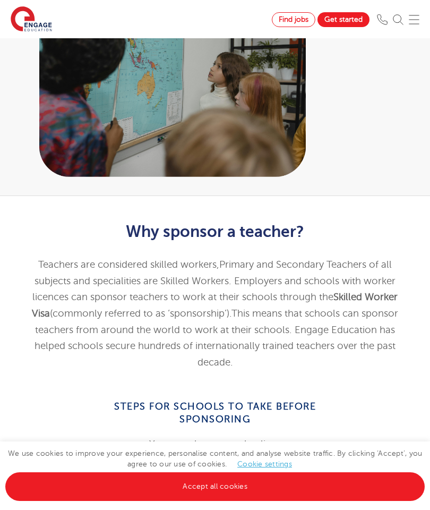
scroll to position [244, 0]
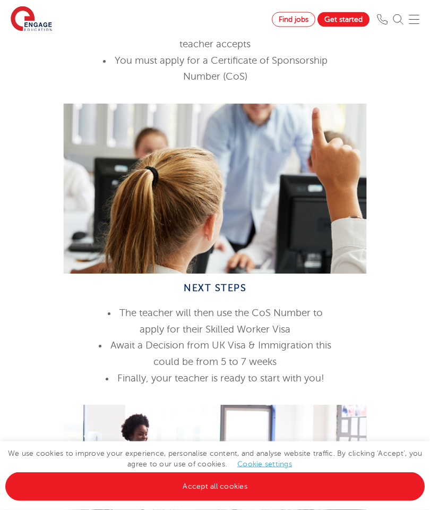
click at [313, 501] on link "Accept all cookies" at bounding box center [215, 486] width 420 height 29
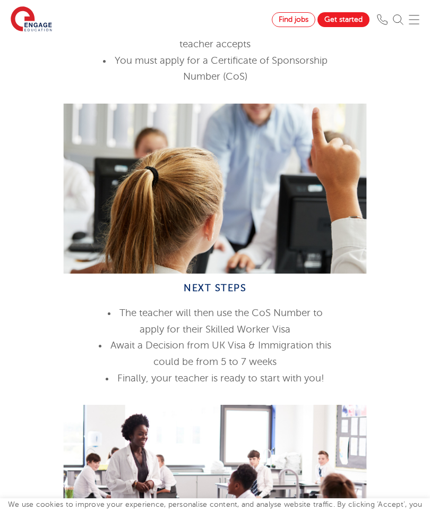
click at [306, 529] on div at bounding box center [215, 490] width 398 height 170
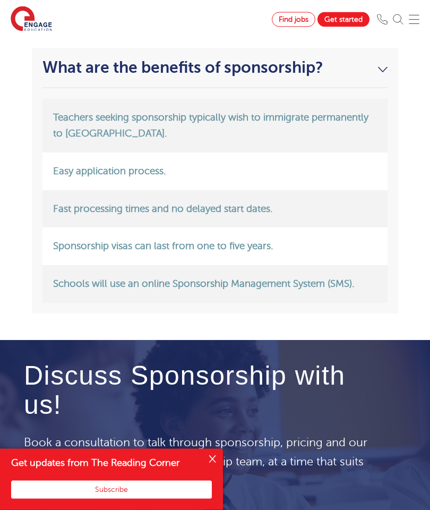
scroll to position [1956, 0]
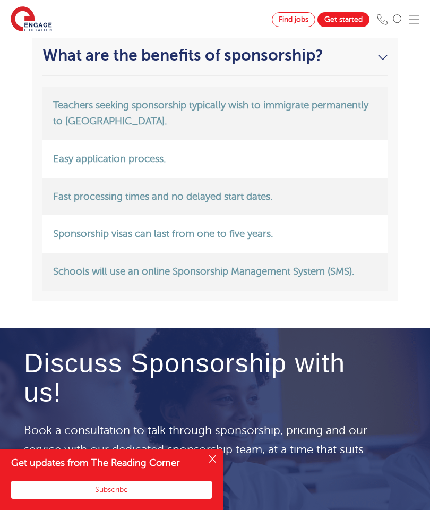
click at [213, 470] on button "Close" at bounding box center [212, 459] width 21 height 21
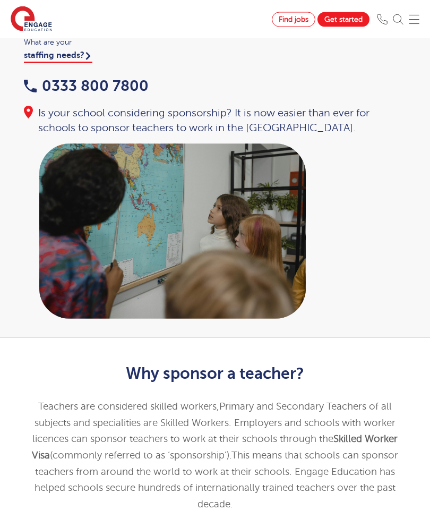
scroll to position [0, 0]
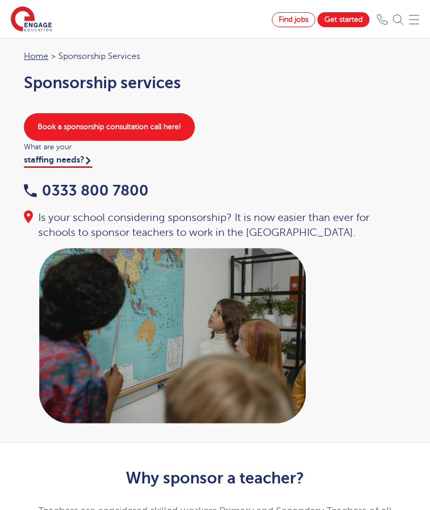
click at [403, 17] on img at bounding box center [398, 19] width 11 height 11
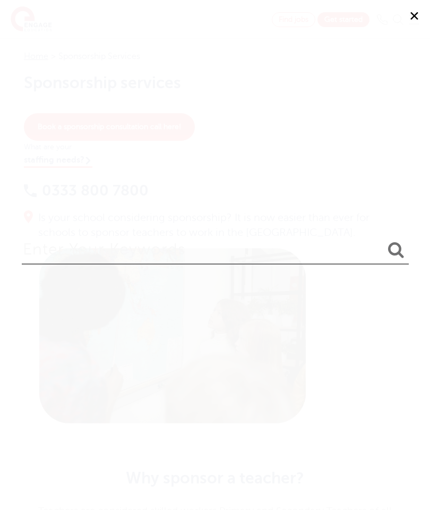
click at [414, 23] on button "✕" at bounding box center [414, 16] width 32 height 32
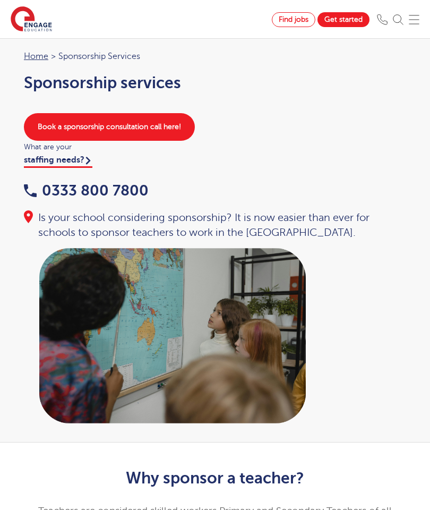
click at [297, 22] on span "Find jobs" at bounding box center [294, 19] width 30 height 8
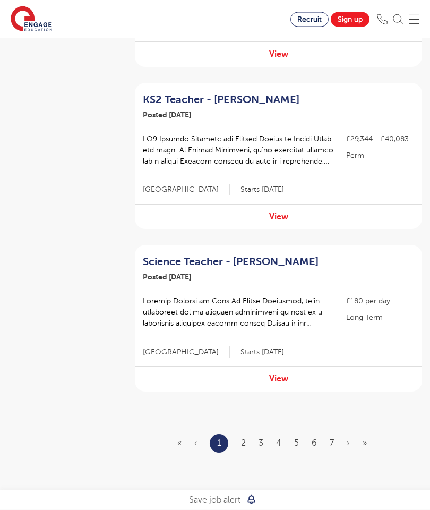
scroll to position [1417, 0]
click at [248, 435] on ul "« ‹ 1 2 3 4 5 6 7 › »" at bounding box center [278, 444] width 202 height 19
click at [244, 439] on link "2" at bounding box center [243, 444] width 5 height 10
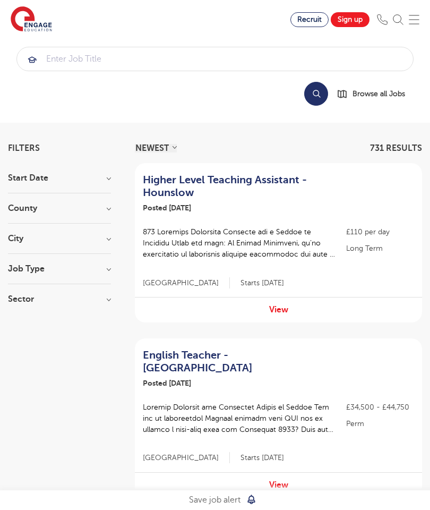
click at [302, 352] on h2 "English Teacher - [GEOGRAPHIC_DATA]" at bounding box center [238, 361] width 190 height 25
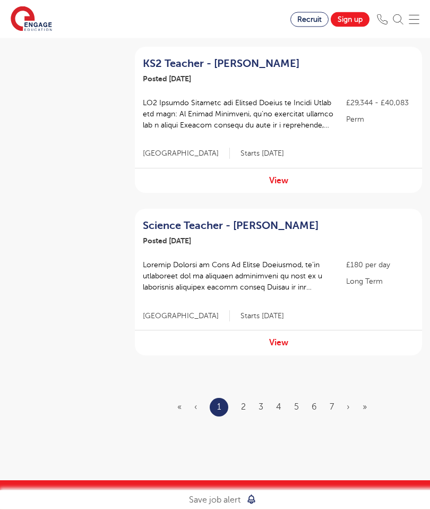
scroll to position [1482, 0]
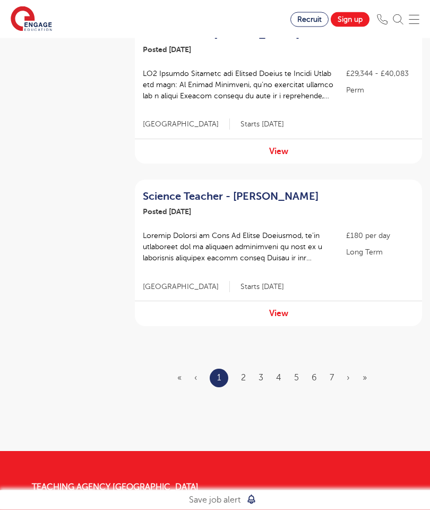
click at [240, 369] on ul "« ‹ 1 2 3 4 5 6 7 › »" at bounding box center [278, 378] width 202 height 19
click at [244, 373] on link "2" at bounding box center [243, 378] width 5 height 10
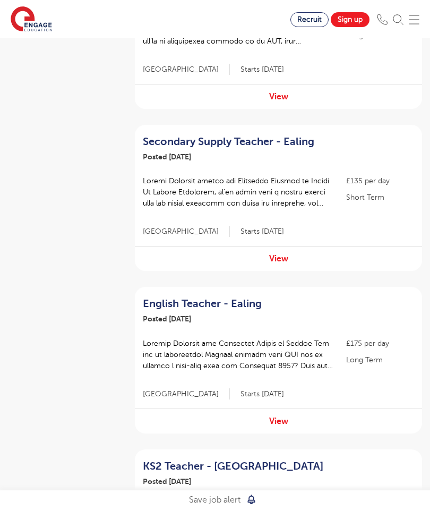
scroll to position [913, 0]
click at [321, 298] on h2 "English Teacher - Ealing" at bounding box center [238, 304] width 190 height 13
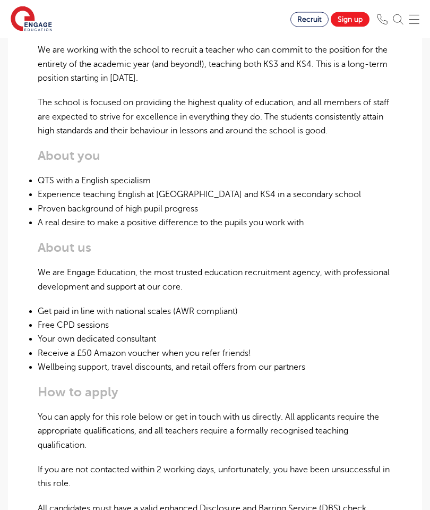
scroll to position [459, 0]
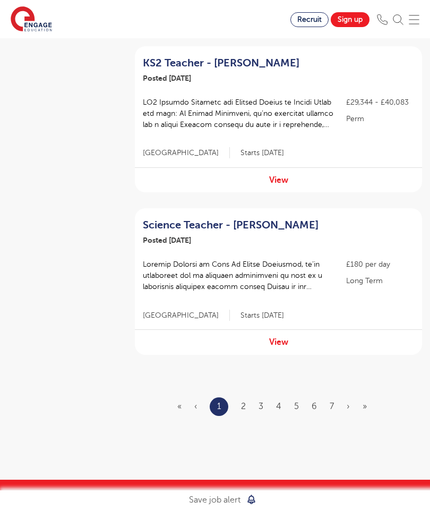
scroll to position [1447, 0]
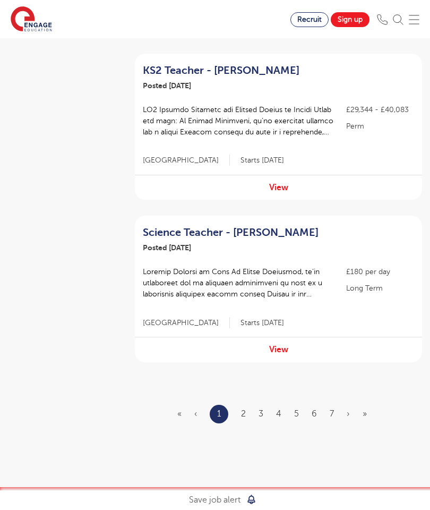
click at [243, 409] on link "2" at bounding box center [243, 414] width 5 height 10
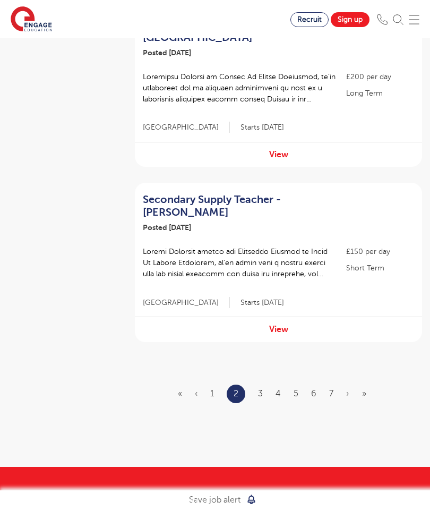
scroll to position [1490, 0]
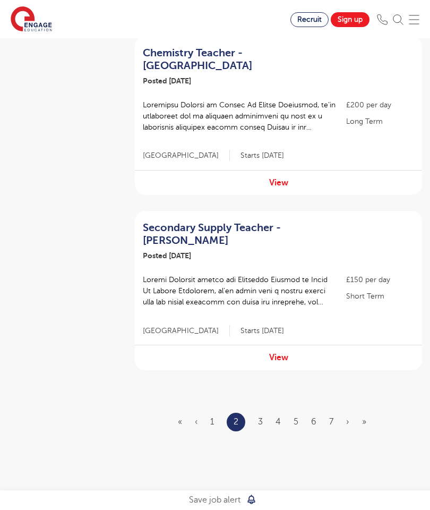
click at [262, 417] on link "3" at bounding box center [260, 422] width 5 height 10
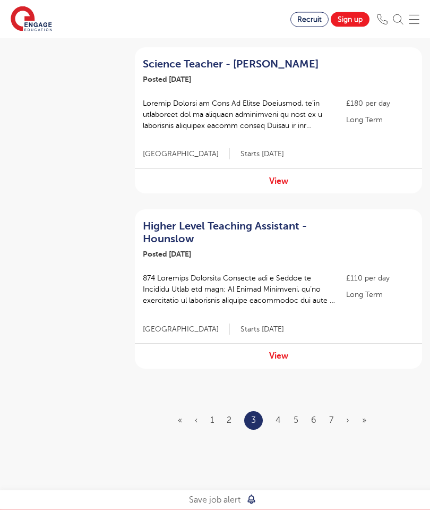
scroll to position [1440, 0]
click at [277, 416] on link "4" at bounding box center [278, 421] width 5 height 10
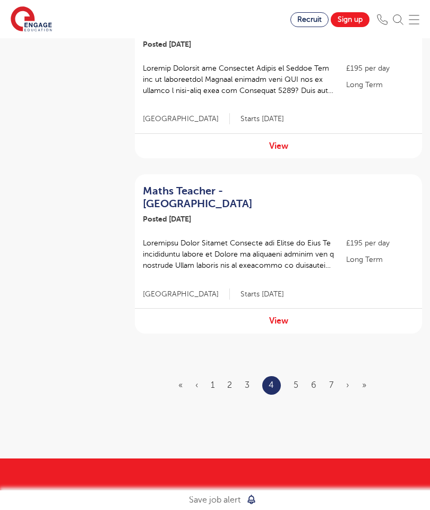
scroll to position [1471, 0]
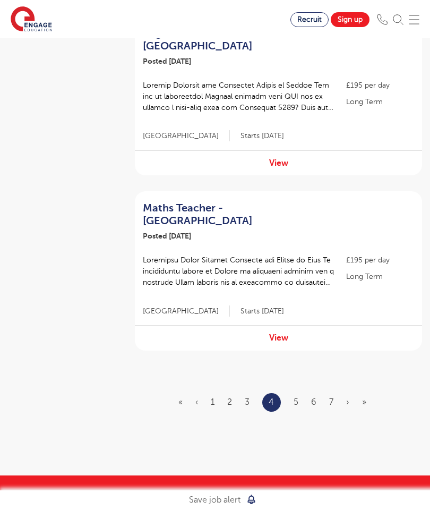
click at [297, 397] on link "5" at bounding box center [296, 402] width 5 height 10
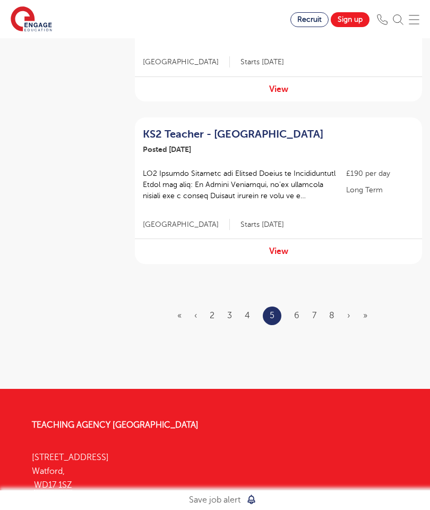
scroll to position [1593, 0]
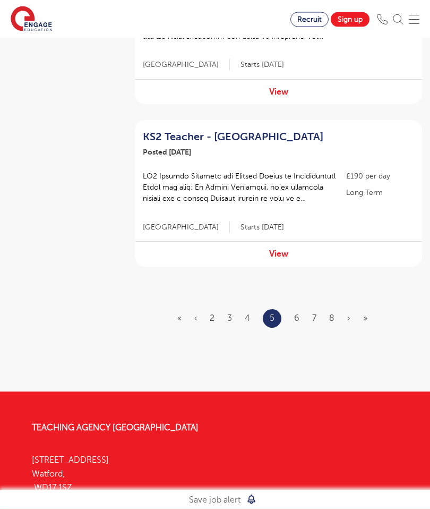
click at [295, 314] on link "6" at bounding box center [296, 319] width 5 height 10
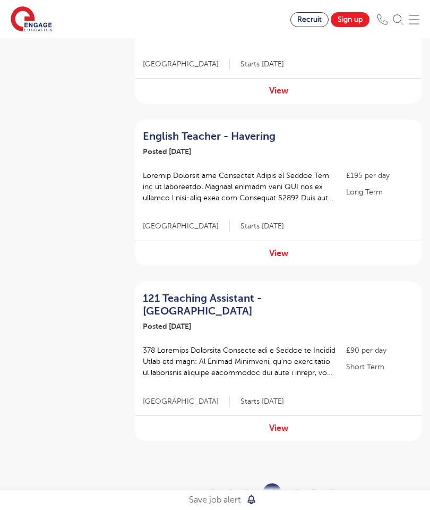
scroll to position [1398, 0]
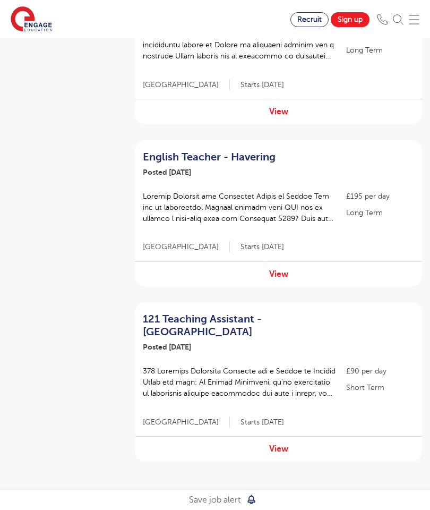
click at [295, 508] on link "7" at bounding box center [296, 513] width 4 height 10
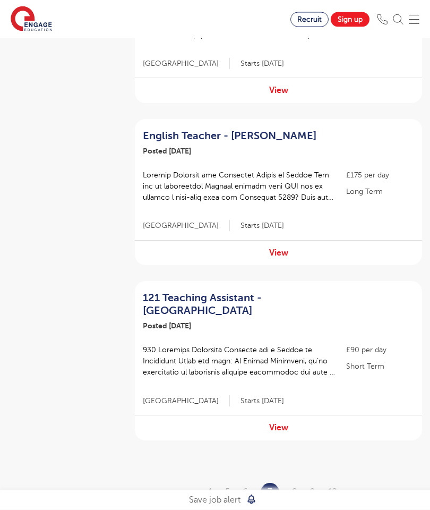
scroll to position [1420, 0]
click at [295, 487] on link "8" at bounding box center [294, 492] width 5 height 10
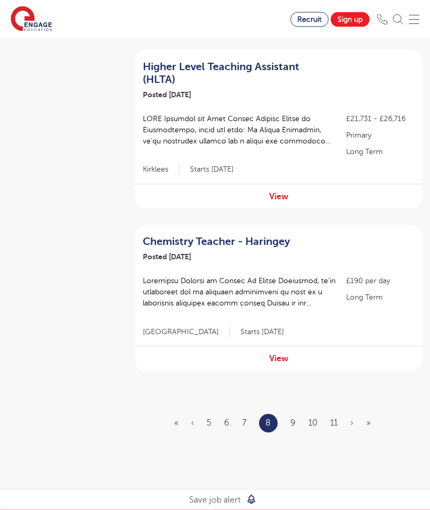
scroll to position [1462, 0]
click at [294, 419] on link "9" at bounding box center [293, 424] width 5 height 10
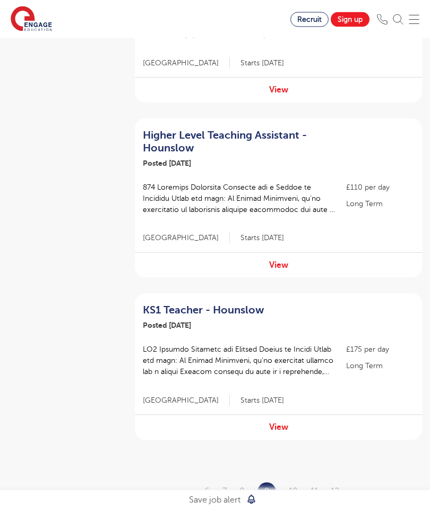
scroll to position [1382, 0]
click at [290, 486] on link "10" at bounding box center [293, 491] width 9 height 10
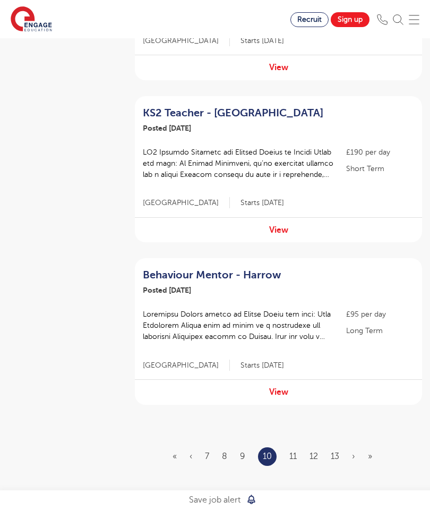
scroll to position [1435, 0]
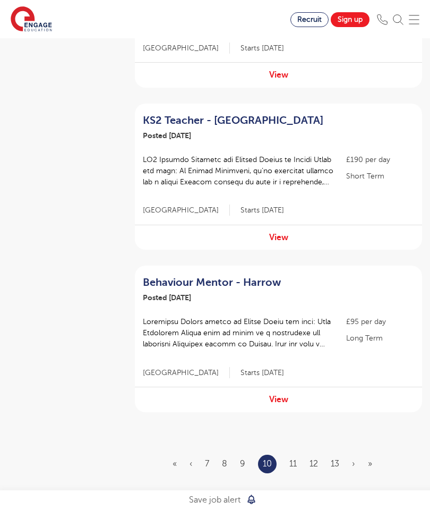
click at [295, 459] on link "11" at bounding box center [293, 464] width 7 height 10
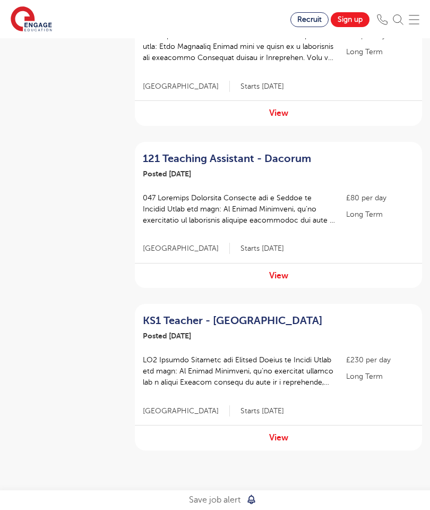
scroll to position [1371, 0]
click at [293, 497] on link "12" at bounding box center [295, 502] width 8 height 10
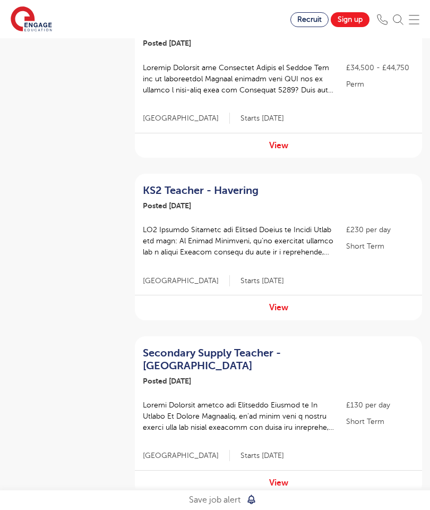
scroll to position [1345, 0]
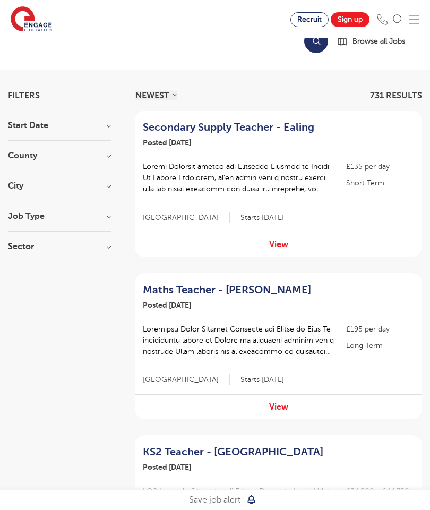
scroll to position [0, 0]
